Goal: Task Accomplishment & Management: Complete application form

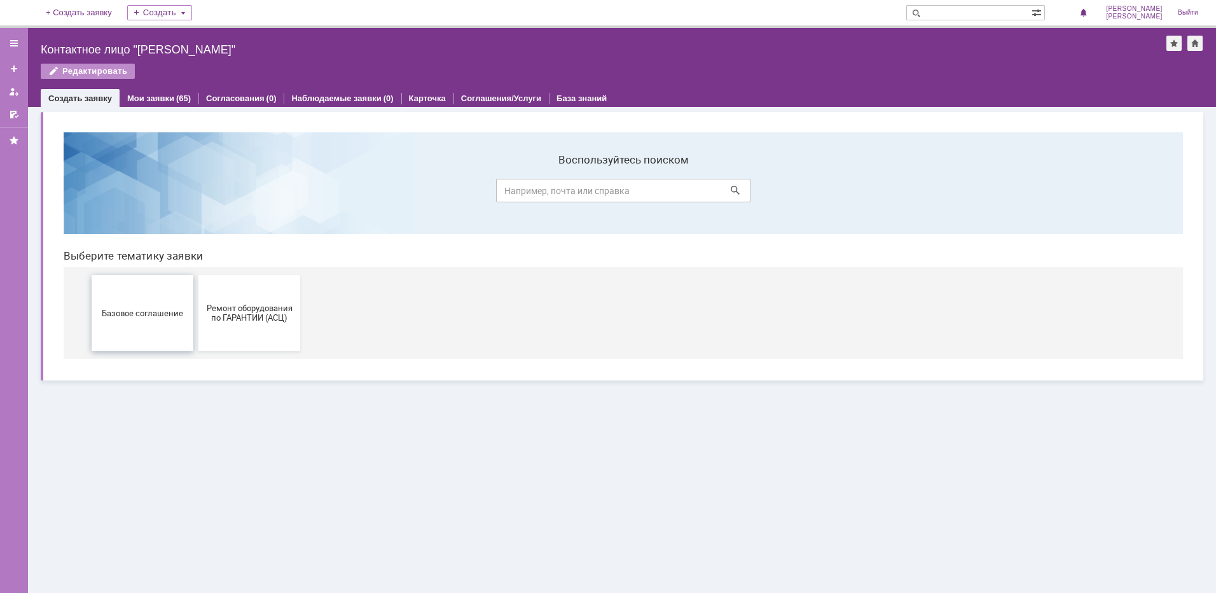
click at [153, 319] on button "Базовое соглашение" at bounding box center [143, 313] width 102 height 76
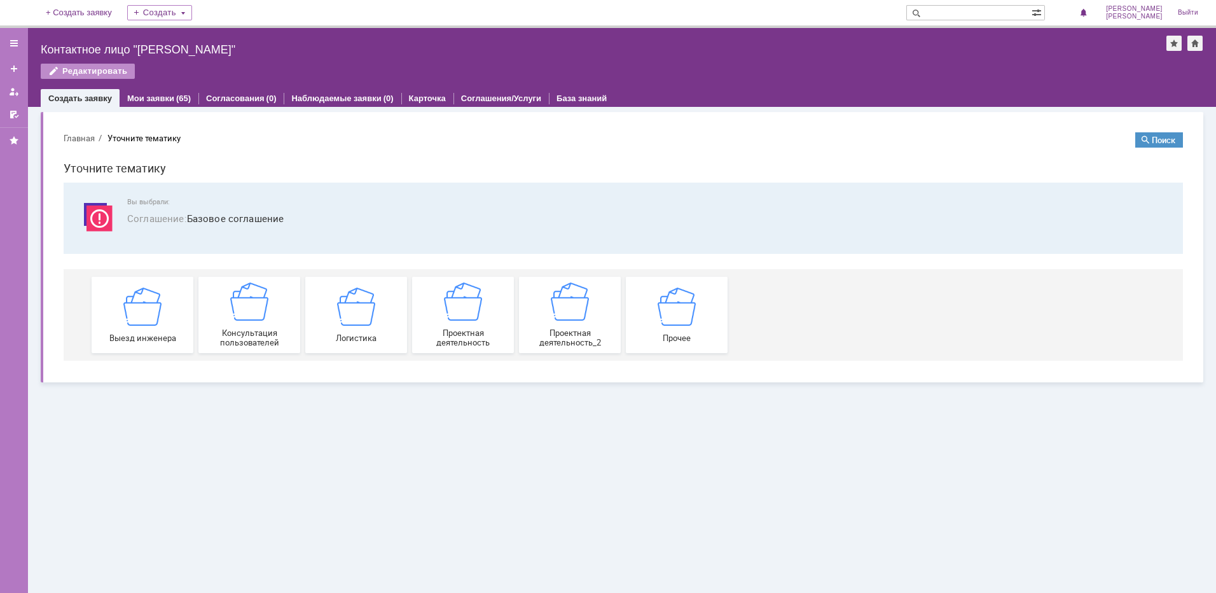
click at [77, 140] on button "Главная" at bounding box center [79, 137] width 31 height 11
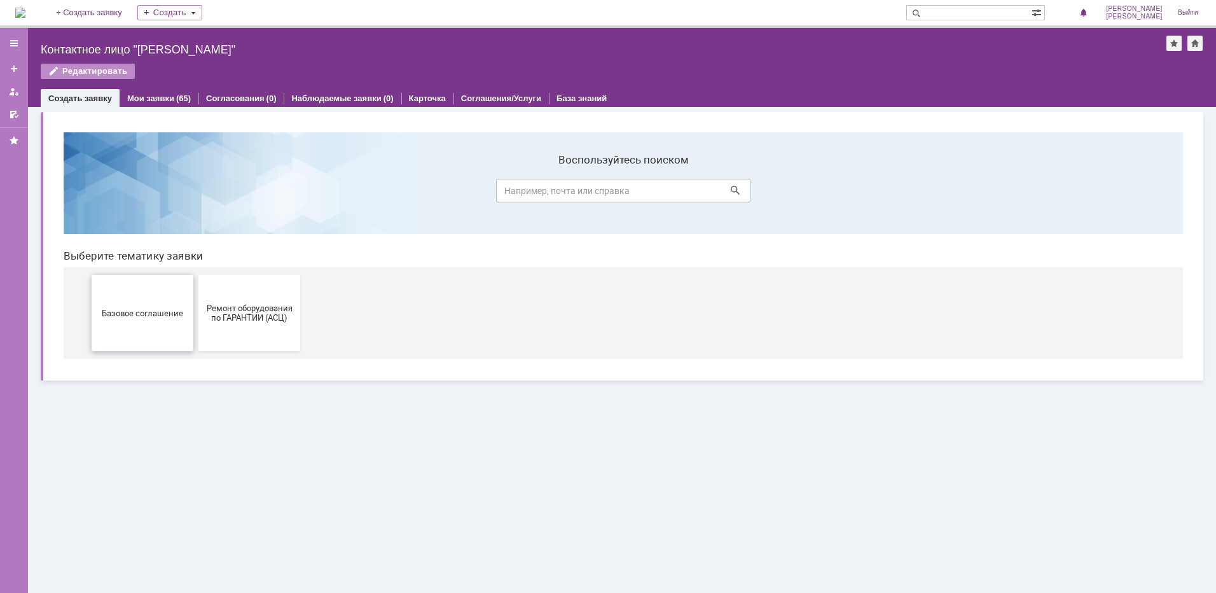
click at [143, 305] on button "Базовое соглашение" at bounding box center [143, 313] width 102 height 76
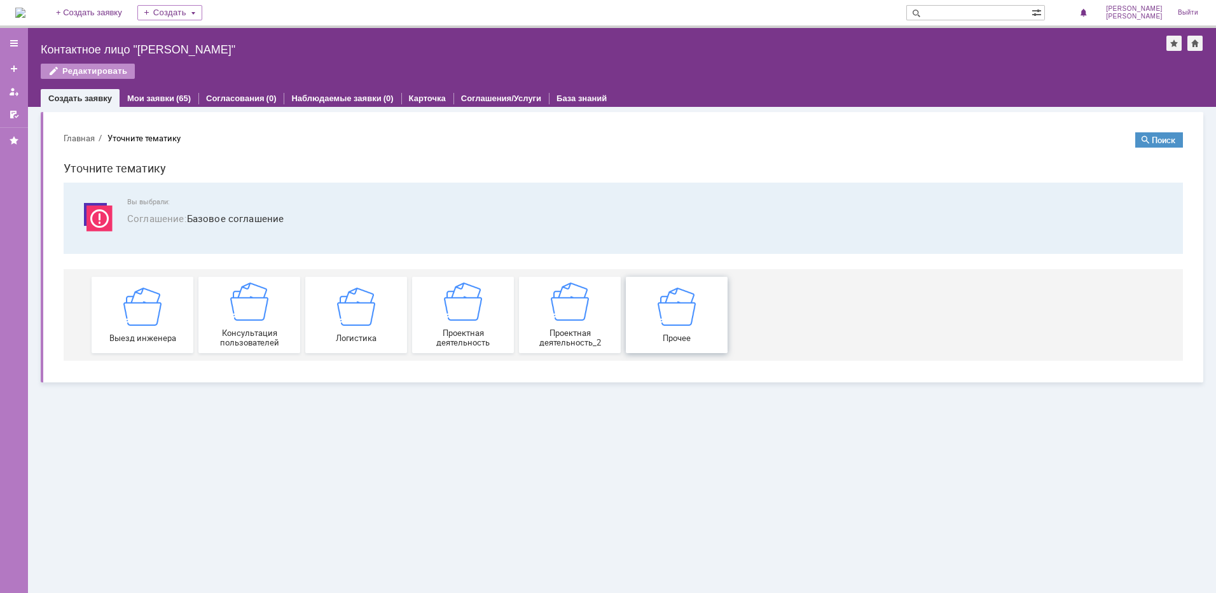
click at [664, 310] on img at bounding box center [676, 306] width 38 height 38
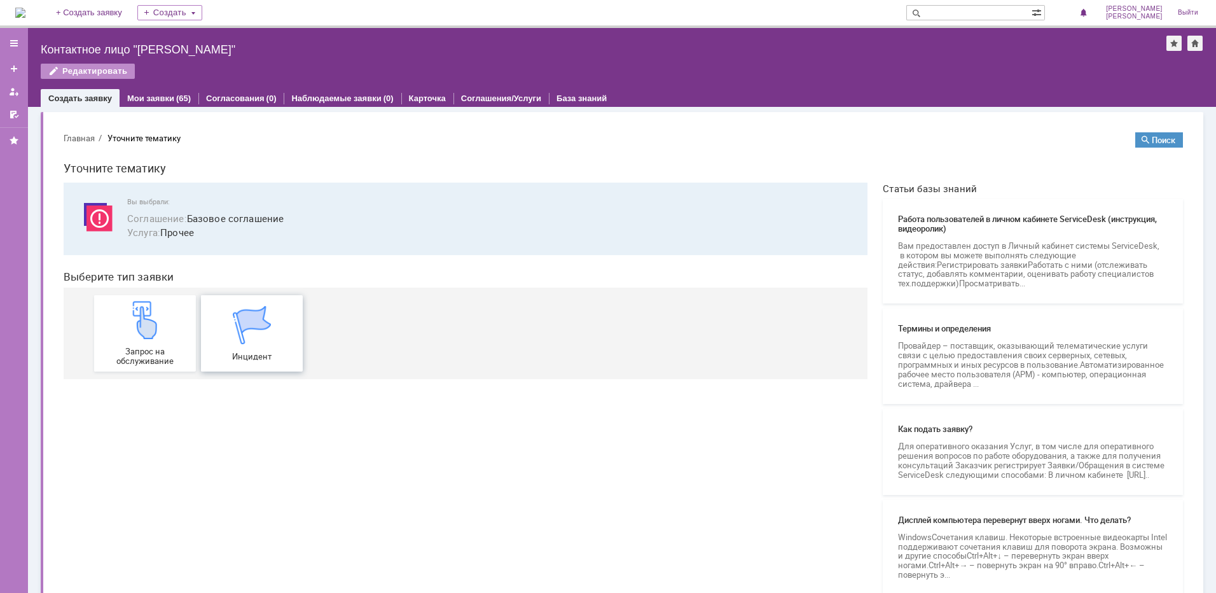
click at [263, 345] on div "Инцидент" at bounding box center [252, 333] width 94 height 55
click at [156, 93] on link "Мои заявки" at bounding box center [150, 98] width 47 height 10
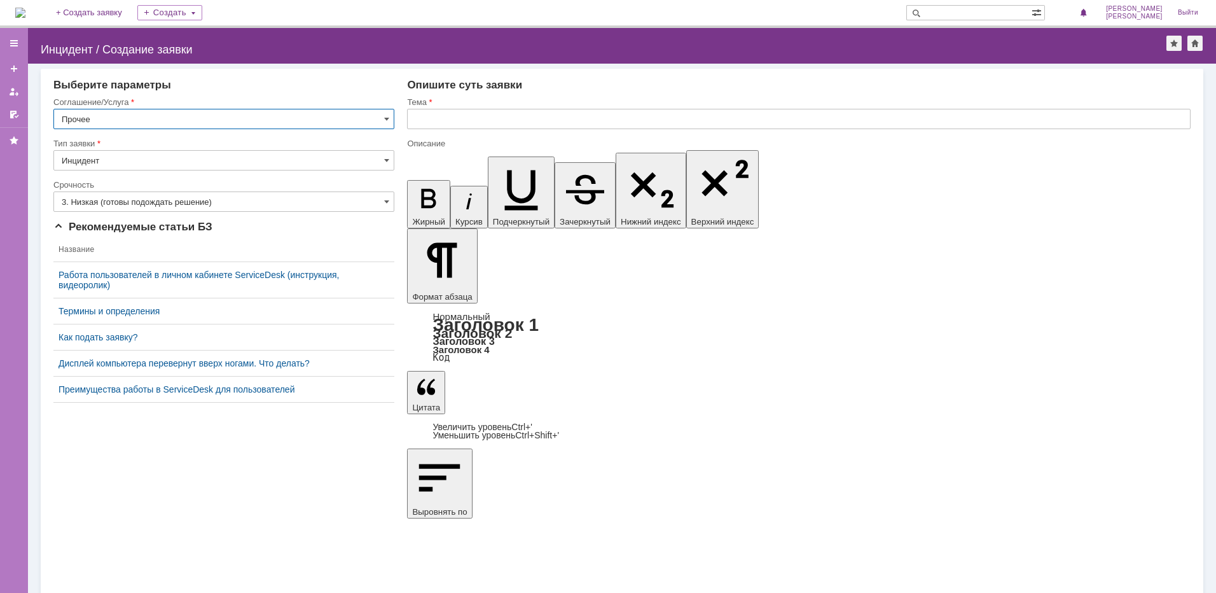
click at [231, 118] on input "Прочее" at bounding box center [223, 119] width 341 height 20
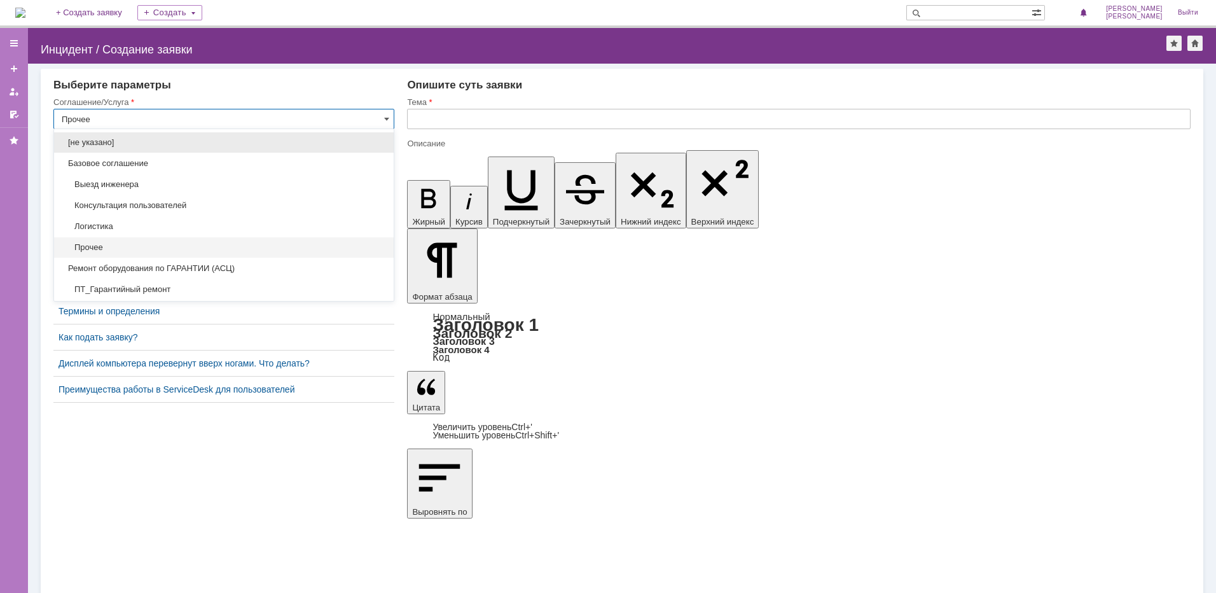
scroll to position [17, 0]
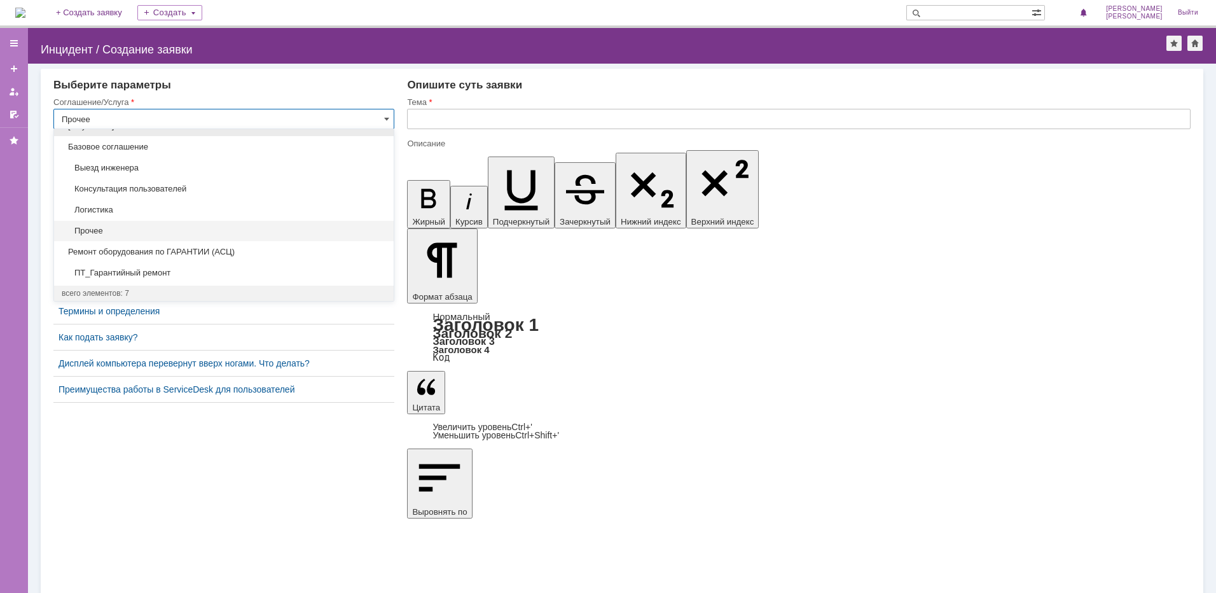
click at [128, 230] on span "Прочее" at bounding box center [224, 231] width 324 height 10
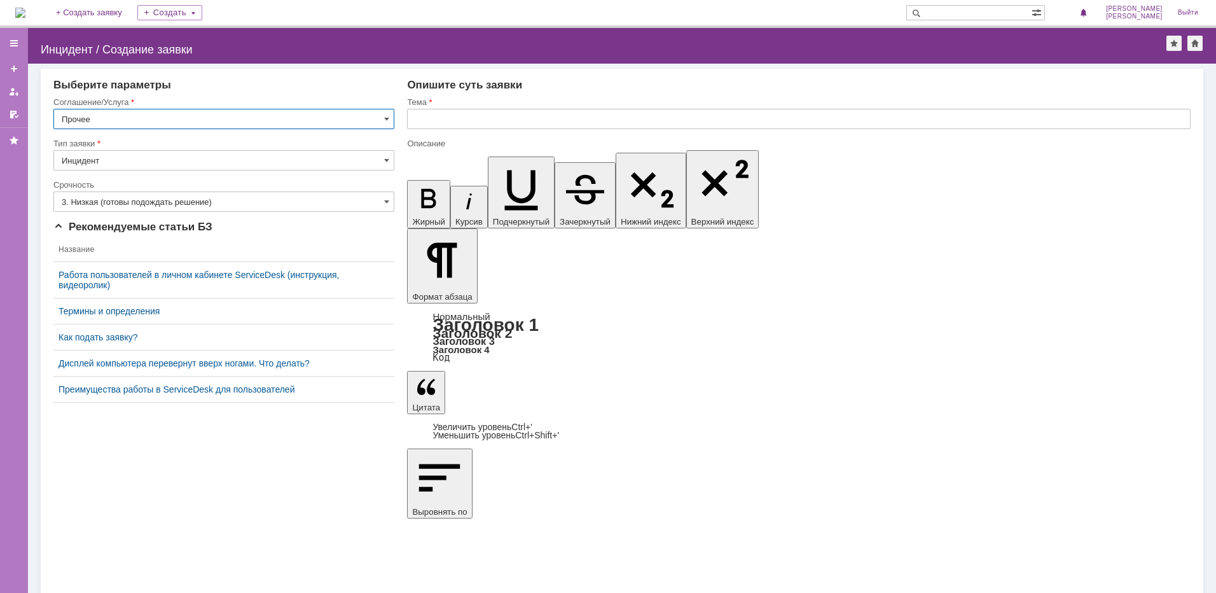
type input "Прочее"
click at [163, 200] on input "3. Низкая (готовы подождать решение)" at bounding box center [223, 201] width 341 height 20
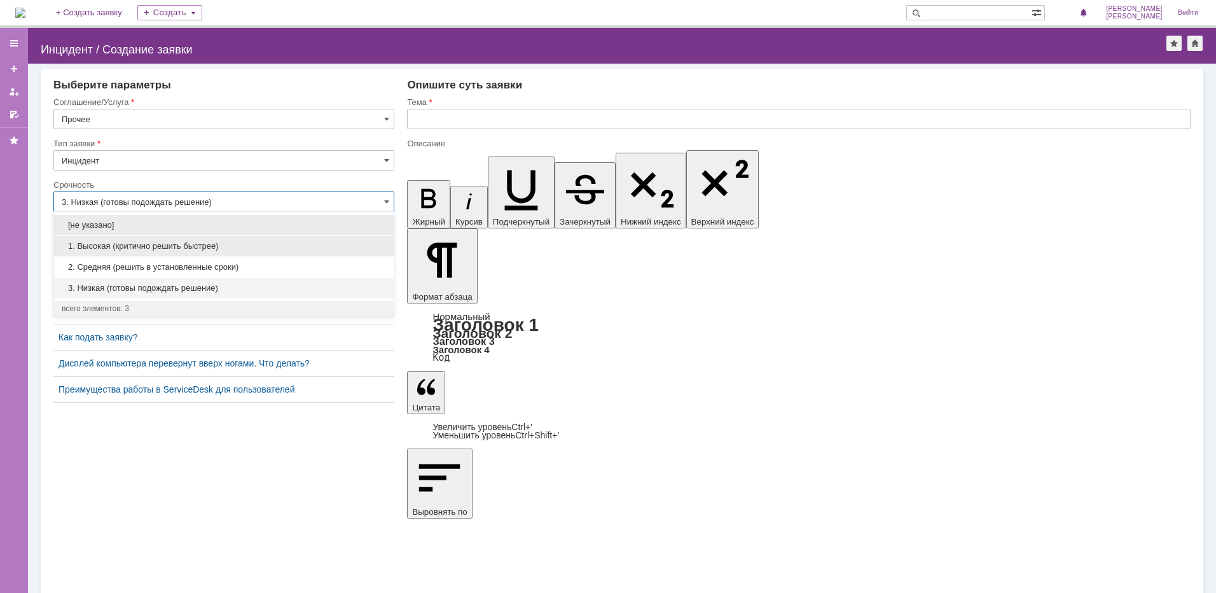
click at [151, 249] on span "1. Высокая (критично решить быстрее)" at bounding box center [224, 246] width 324 height 10
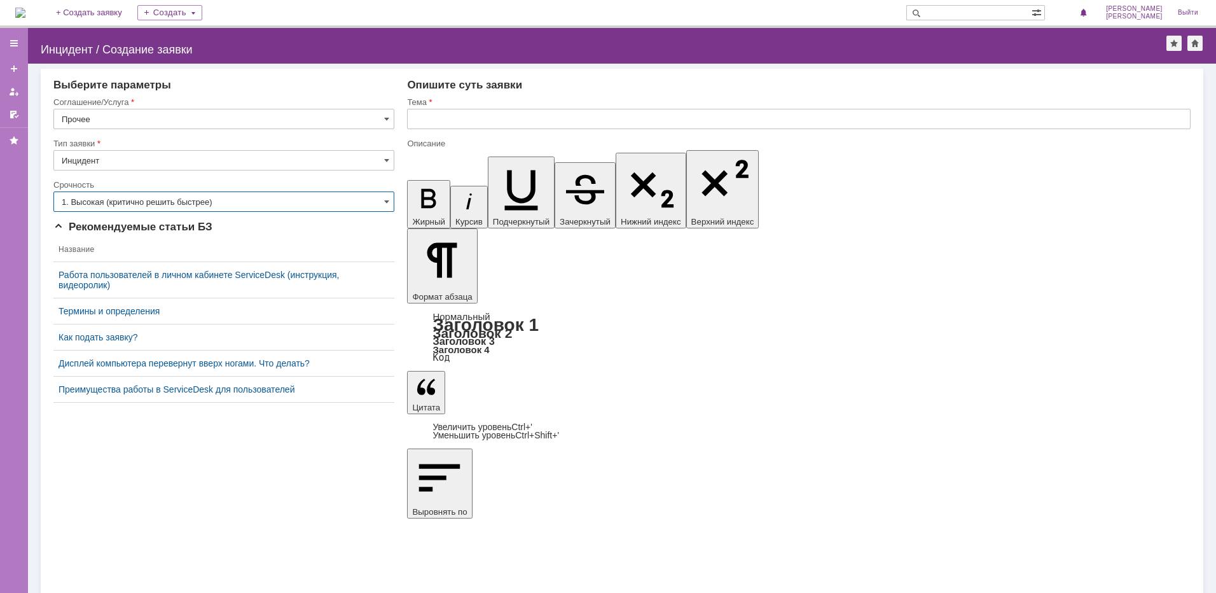
type input "1. Высокая (критично решить быстрее)"
click at [463, 110] on input "text" at bounding box center [798, 119] width 783 height 20
type input "Сборос паролей пользователей в 1С"
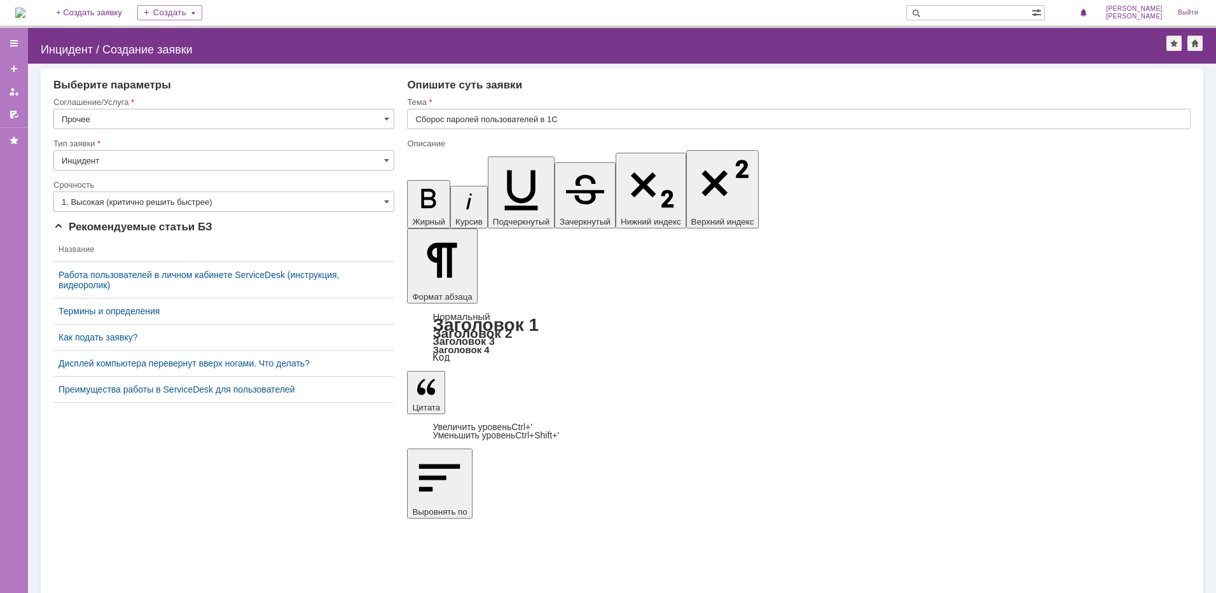
drag, startPoint x: 947, startPoint y: 4449, endPoint x: 1097, endPoint y: 4494, distance: 156.5
click at [249, 122] on input "Прочее" at bounding box center [223, 119] width 341 height 20
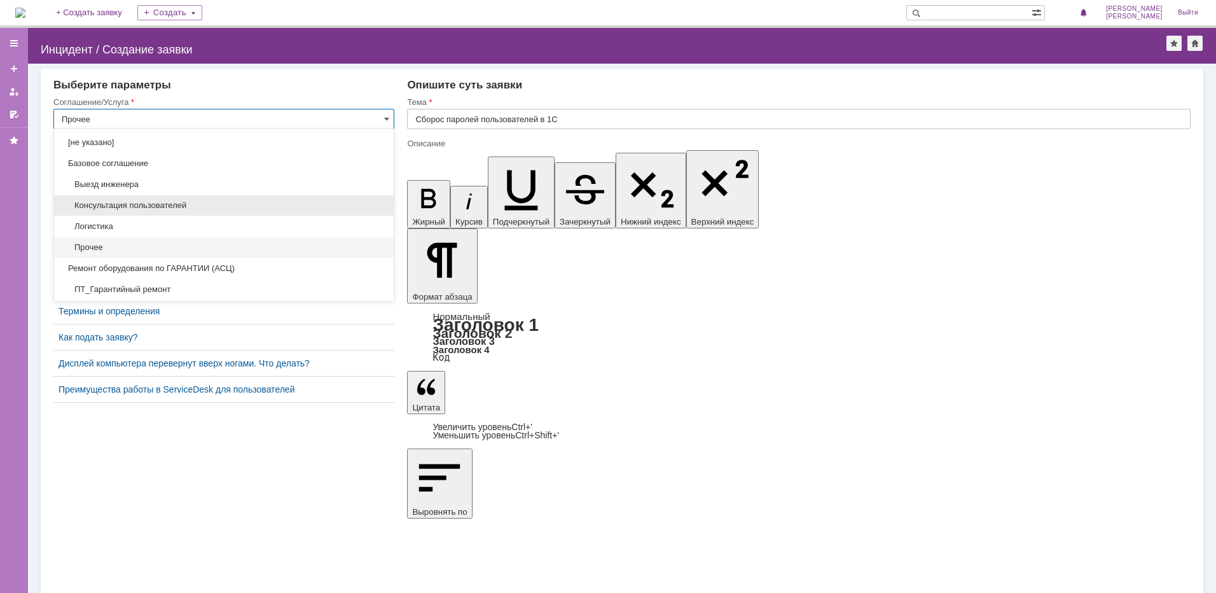
click at [173, 203] on span "Консультация пользователей" at bounding box center [224, 205] width 324 height 10
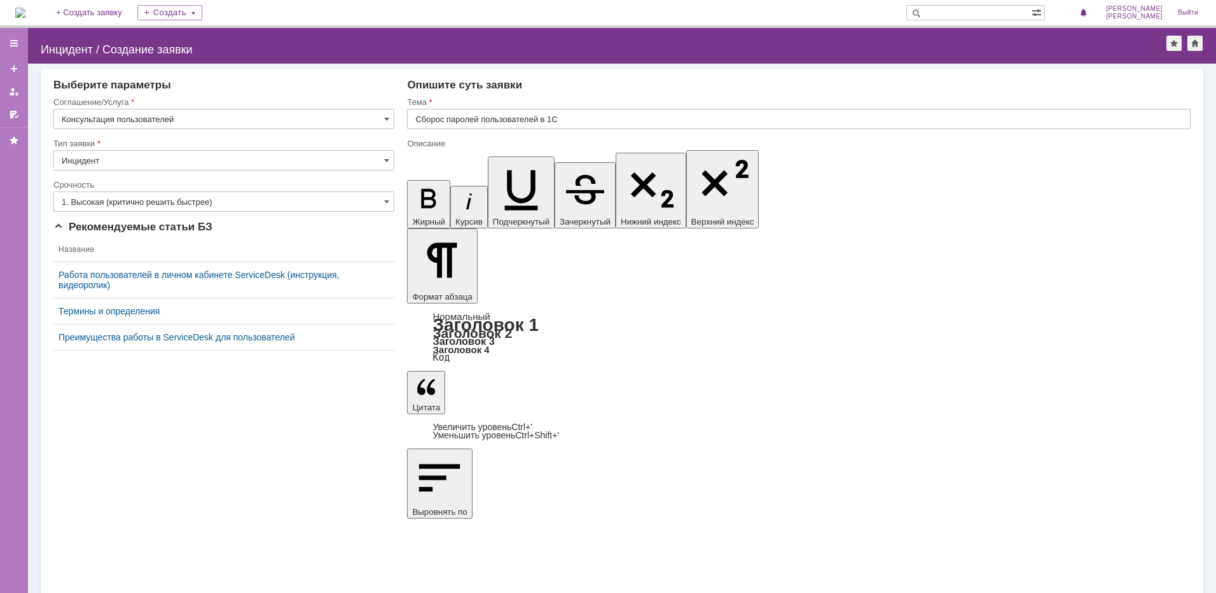
type input "Консультация пользователей"
click at [153, 164] on input "Инцидент" at bounding box center [223, 160] width 341 height 20
click at [163, 215] on div "[не указано] Инцидент" at bounding box center [224, 193] width 340 height 47
click at [114, 208] on span "Инцидент" at bounding box center [224, 205] width 324 height 10
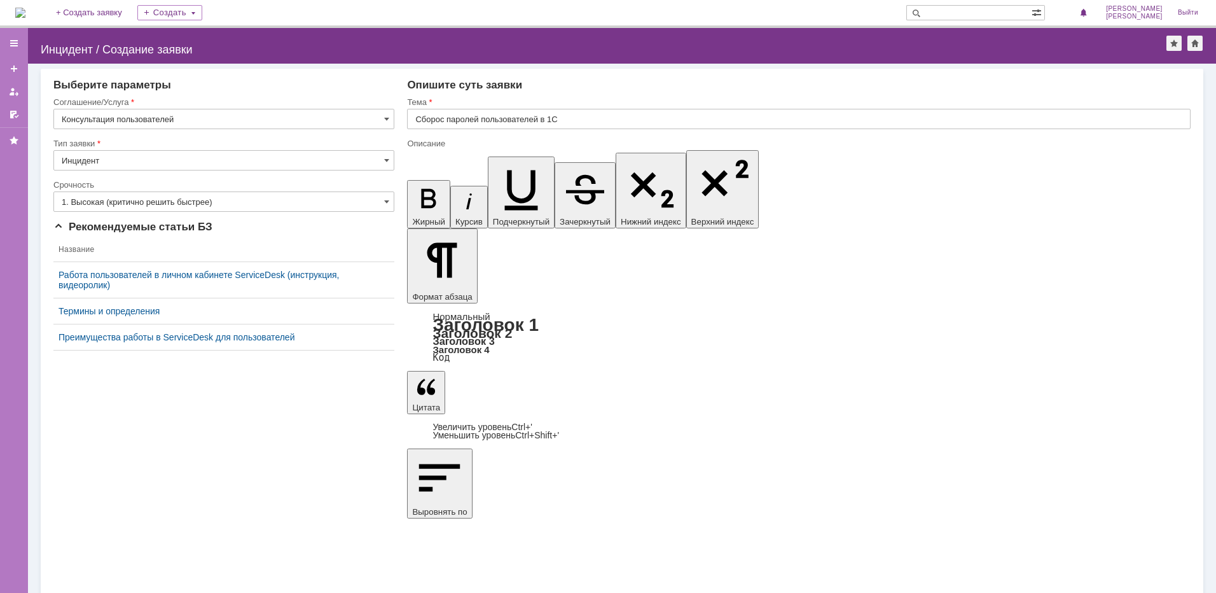
type input "Инцидент"
